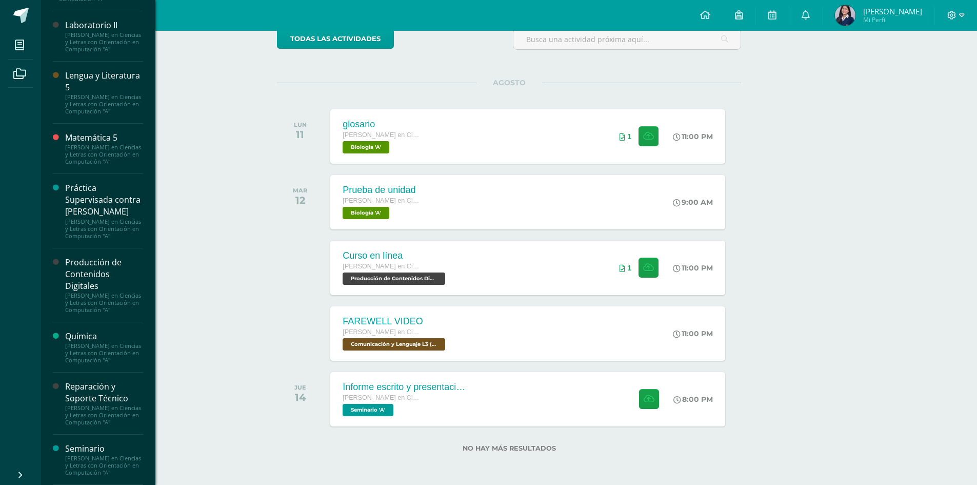
scroll to position [658, 0]
click at [100, 404] on div "[PERSON_NAME] en Ciencias y Letras con Orientación en Computación "A"" at bounding box center [104, 415] width 78 height 22
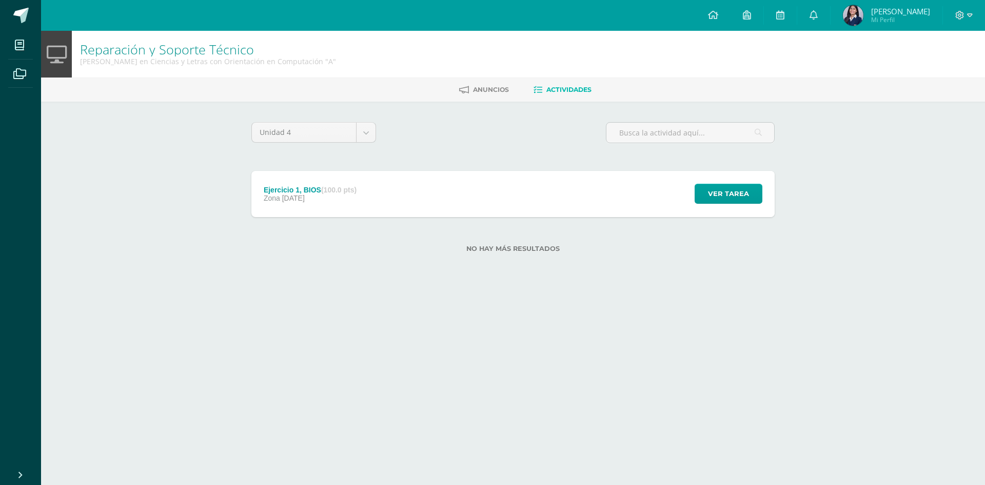
click at [376, 126] on div "Unidad 4 Unidad 1 Unidad 2 Unidad 3 Unidad 4" at bounding box center [313, 136] width 133 height 29
click at [364, 132] on body "Mis cursos Archivos Cerrar panel Asesoría [PERSON_NAME] en Ciencias y Letras co…" at bounding box center [492, 142] width 985 height 285
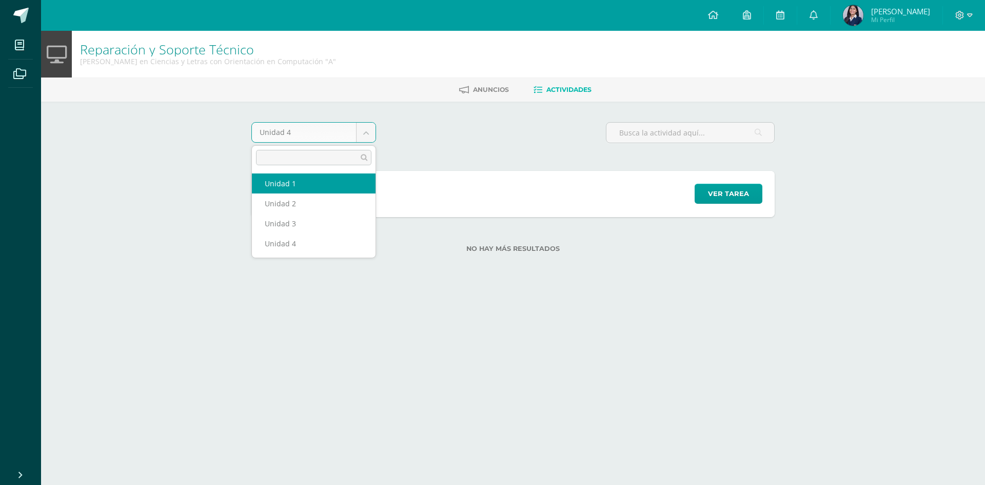
select select "Unidad 1"
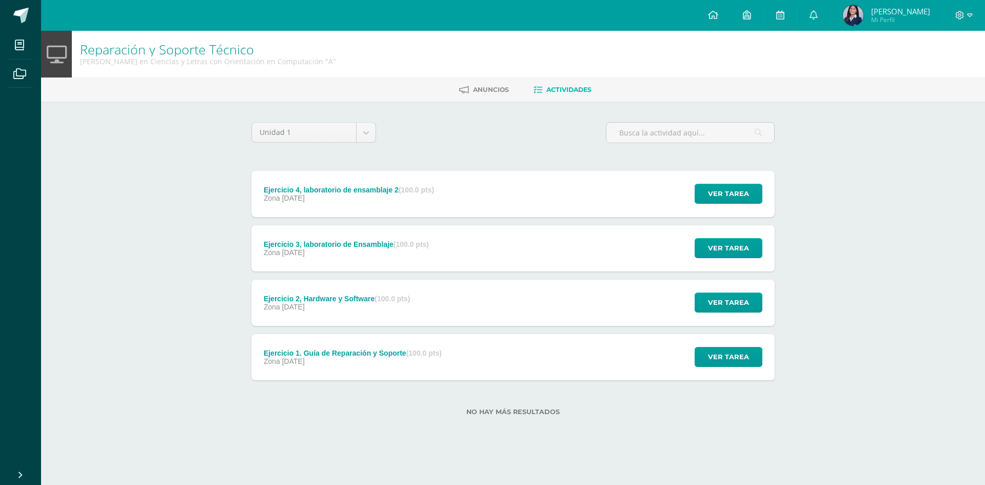
click at [504, 184] on div "Ejercicio 4, laboratorio de ensamblaje 2 (100.0 pts) Zona 21 de Febrero Ver tar…" at bounding box center [512, 194] width 523 height 46
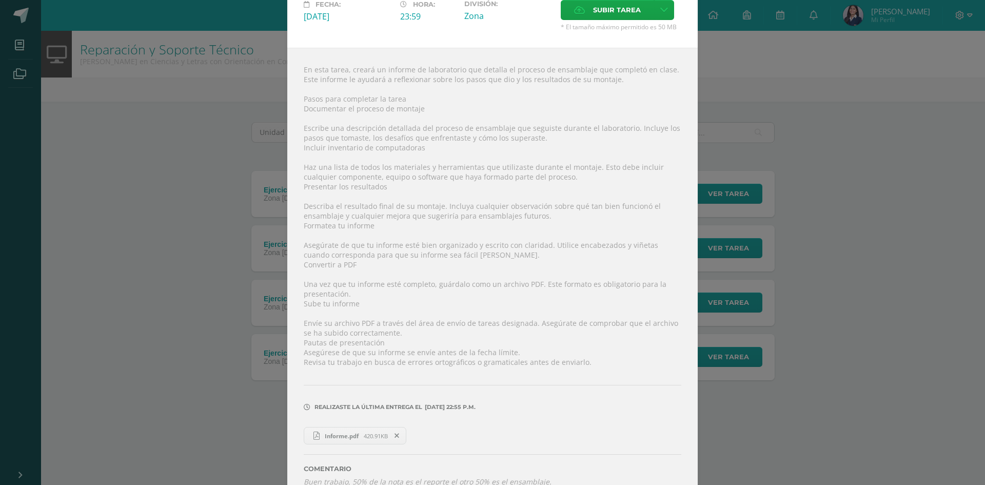
scroll to position [91, 0]
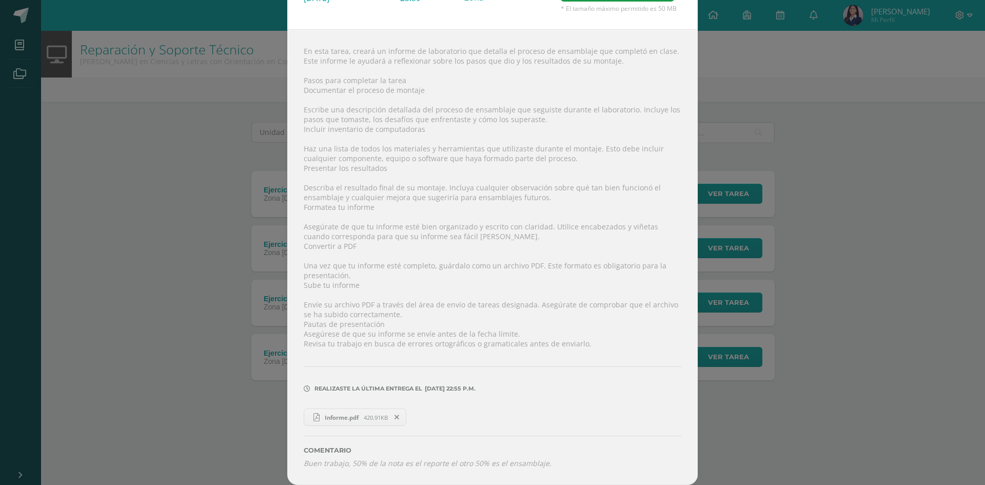
click at [364, 420] on span "420.91KB" at bounding box center [376, 417] width 24 height 8
click at [746, 150] on div "Ejercicio 4, laboratorio de ensamblaje 2 Reparación y Soporte Técnico Fecha: Vi…" at bounding box center [492, 197] width 976 height 576
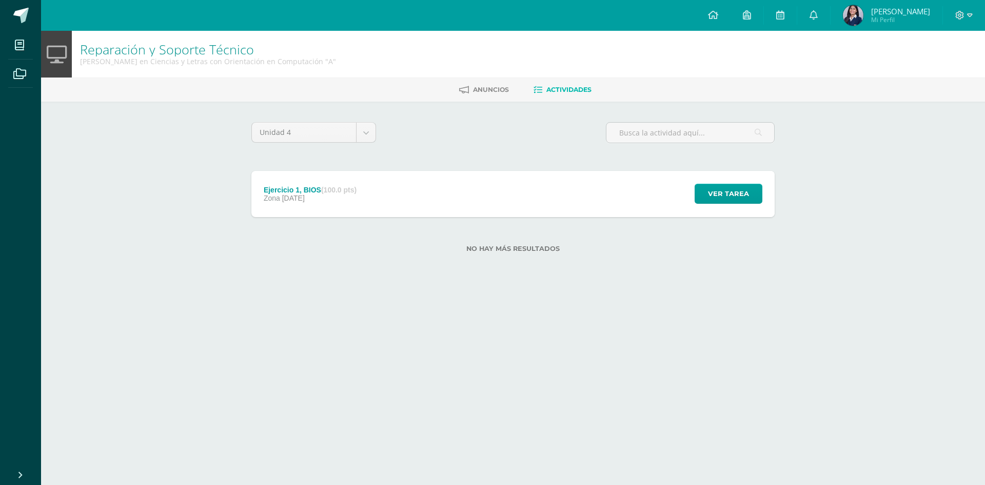
click at [168, 212] on div "Reparación y Soporte Técnico [PERSON_NAME] en Ciencias y Letras con Orientación…" at bounding box center [513, 158] width 944 height 254
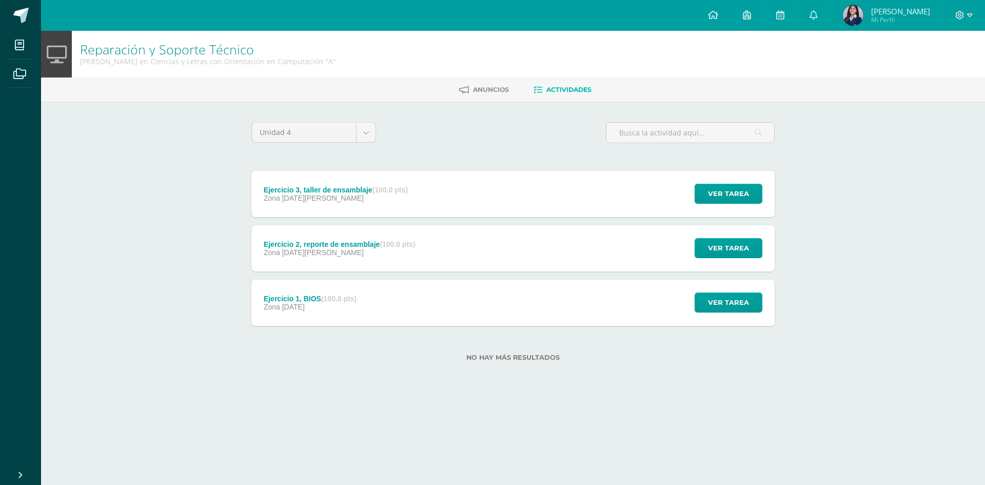
click at [313, 249] on span "[DATE][PERSON_NAME]" at bounding box center [323, 252] width 82 height 8
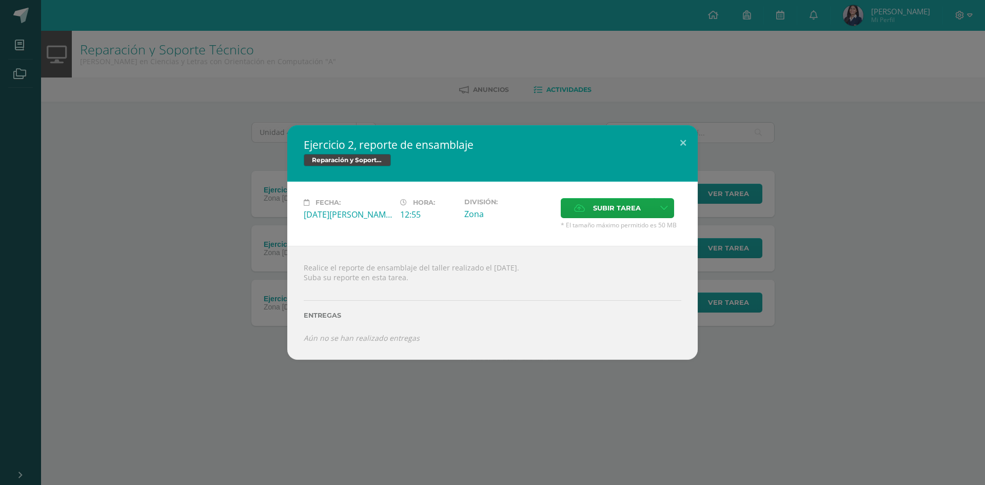
click at [680, 383] on div "Ejercicio 2, reporte de ensamblaje Reparación y Soporte Técnico Fecha: [DATE][P…" at bounding box center [492, 242] width 985 height 485
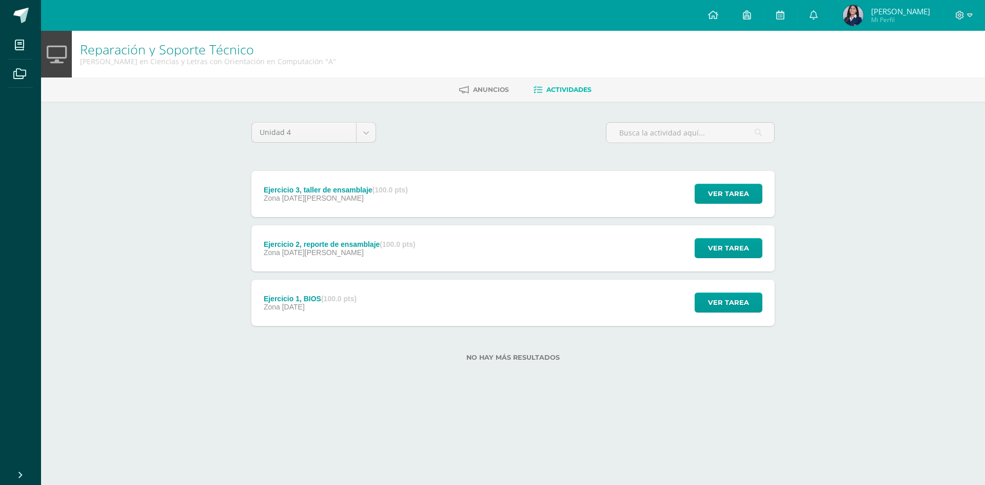
click at [344, 260] on div "Ejercicio 2, reporte de ensamblaje (100.0 pts) Zona [DATE][PERSON_NAME]" at bounding box center [339, 248] width 176 height 46
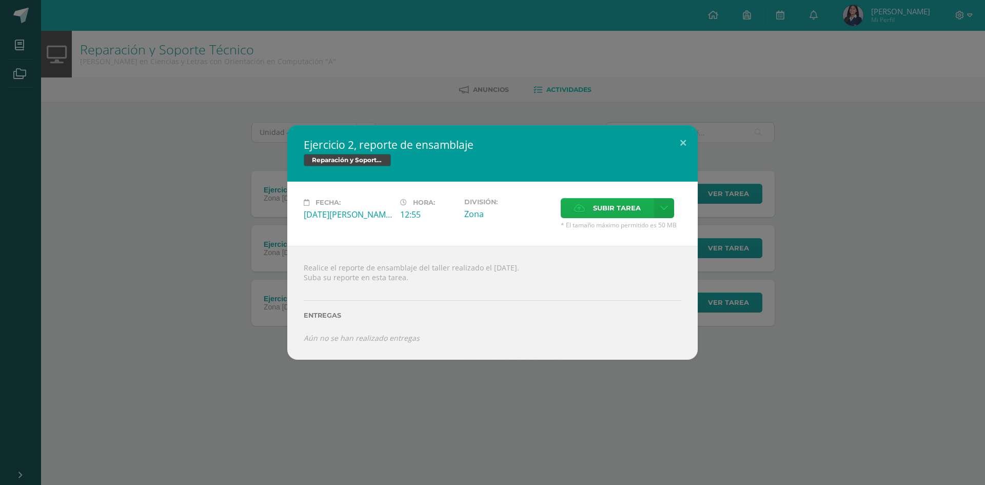
click at [601, 207] on span "Subir tarea" at bounding box center [617, 207] width 48 height 19
click at [0, 0] on input "Subir tarea" at bounding box center [0, 0] width 0 height 0
click at [640, 213] on span "Subir tarea" at bounding box center [617, 207] width 48 height 19
click at [0, 0] on input "Subir tarea" at bounding box center [0, 0] width 0 height 0
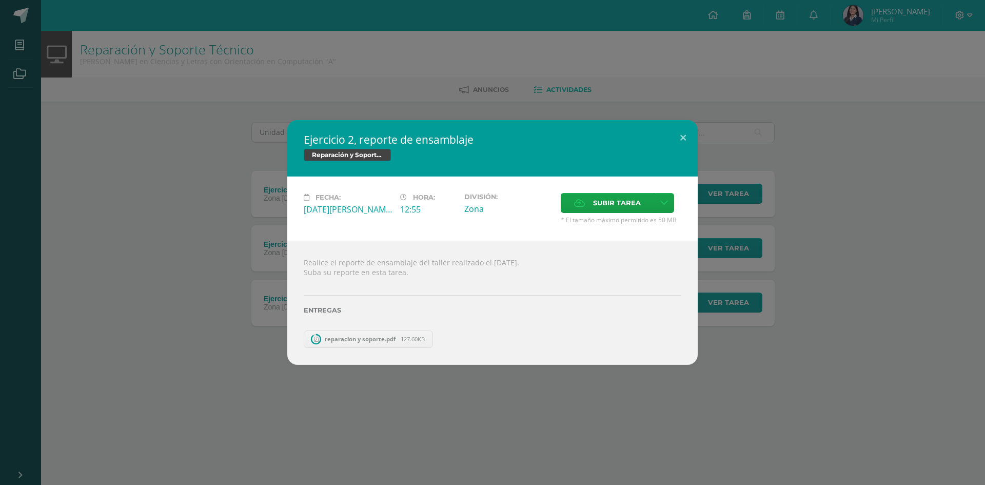
click at [379, 338] on span "reparacion y soporte.pdf" at bounding box center [359, 339] width 81 height 8
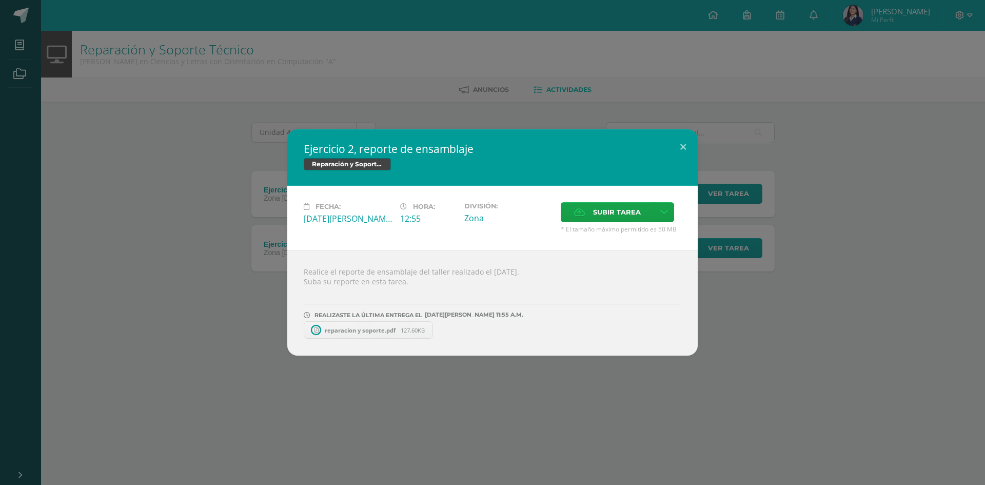
click at [375, 333] on span "reparacion y soporte.pdf" at bounding box center [359, 330] width 81 height 8
click at [678, 146] on button at bounding box center [682, 146] width 29 height 35
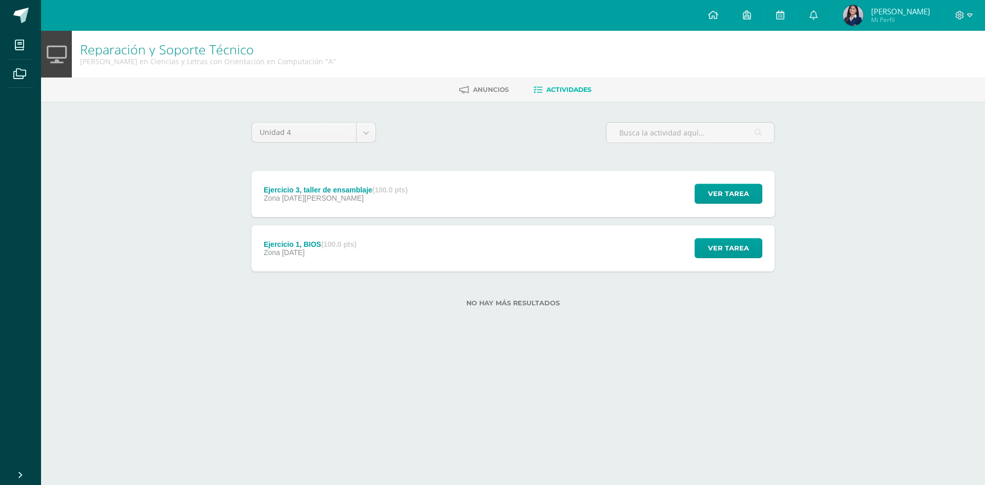
click at [350, 194] on div "Zona 11 de Agosto" at bounding box center [336, 198] width 144 height 8
